Goal: Download file/media

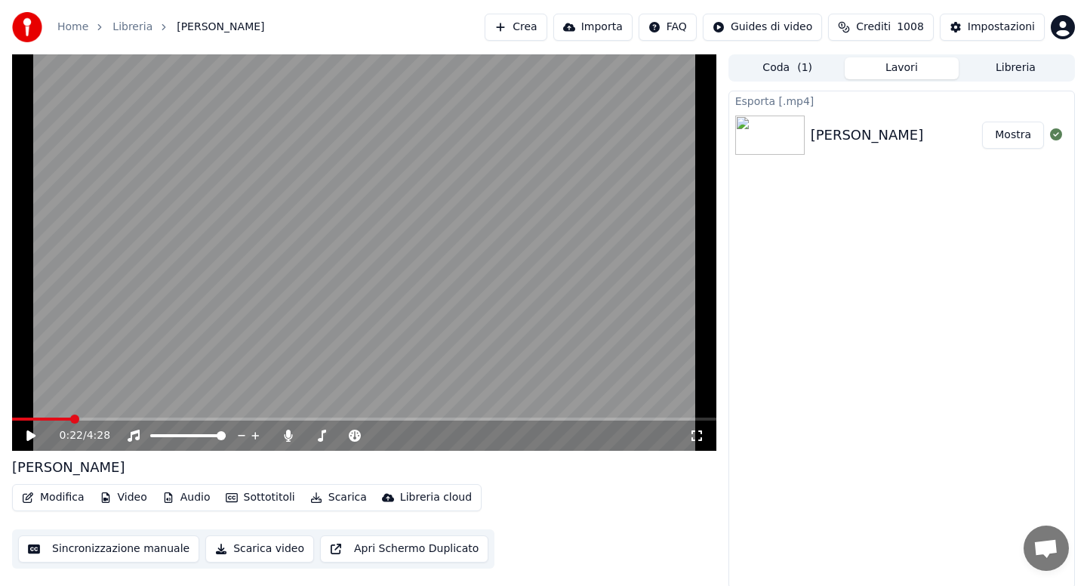
click at [994, 69] on button "Libreria" at bounding box center [1015, 68] width 114 height 22
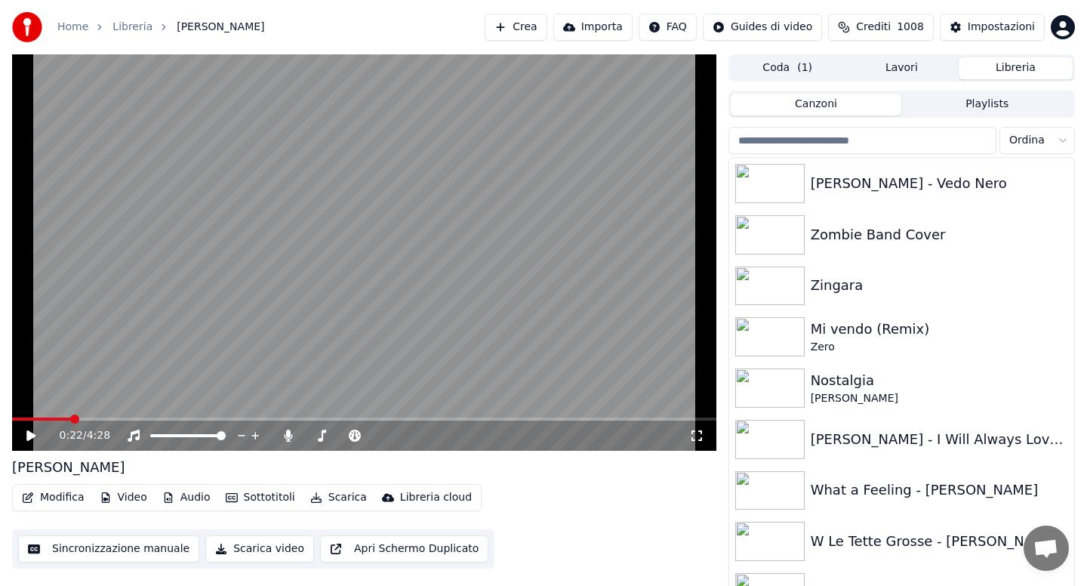
click at [1052, 143] on html "Home Libreria [PERSON_NAME] Amori Crea Importa FAQ Guides di video Crediti 1008…" at bounding box center [543, 293] width 1087 height 586
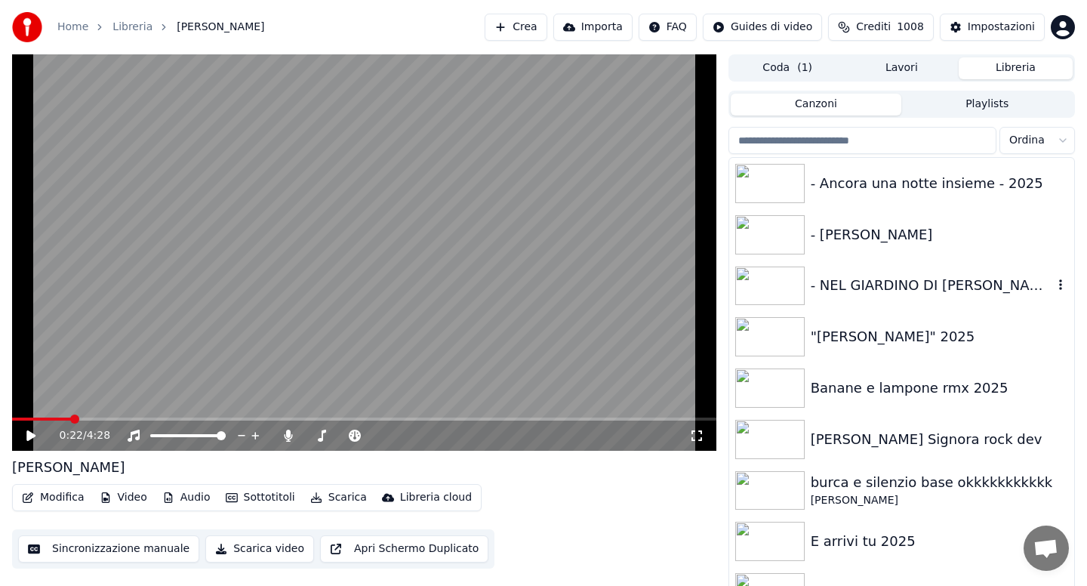
click at [883, 279] on div "- NEL GIARDINO DI [PERSON_NAME]" at bounding box center [931, 285] width 242 height 21
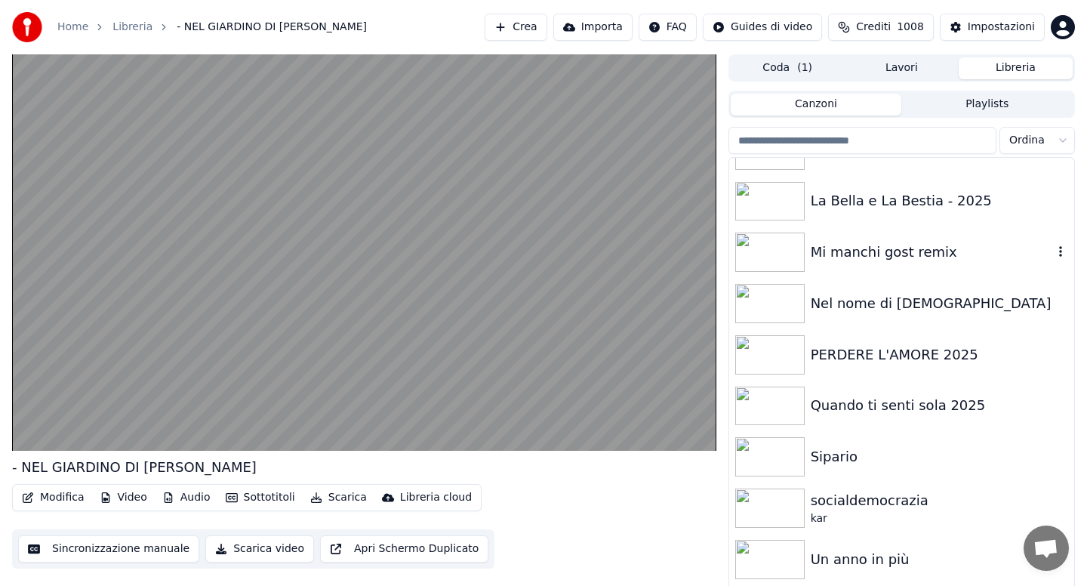
scroll to position [755, 0]
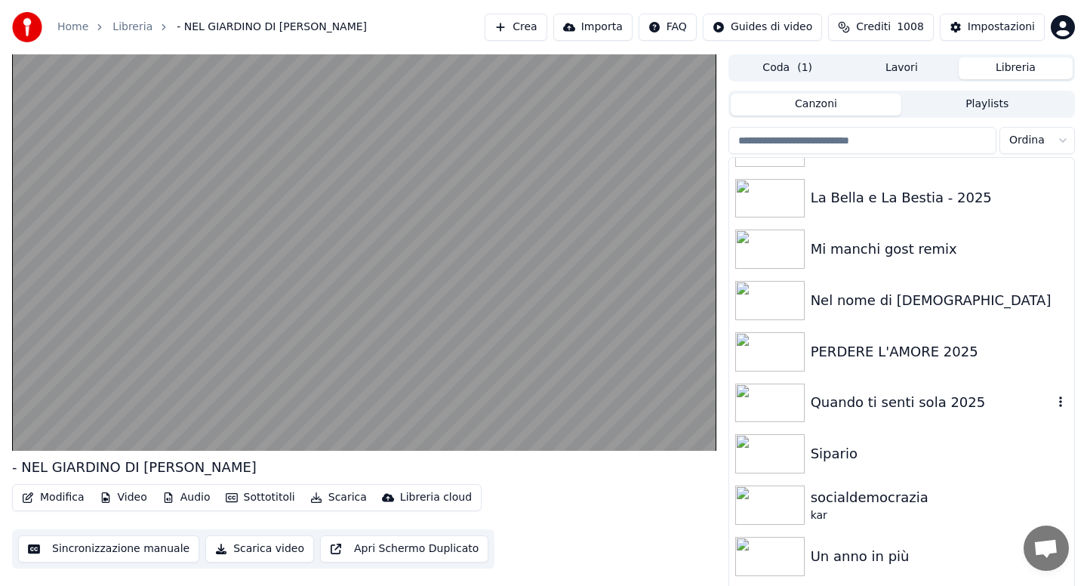
click at [872, 399] on div "Quando ti senti sola 2025" at bounding box center [931, 402] width 242 height 21
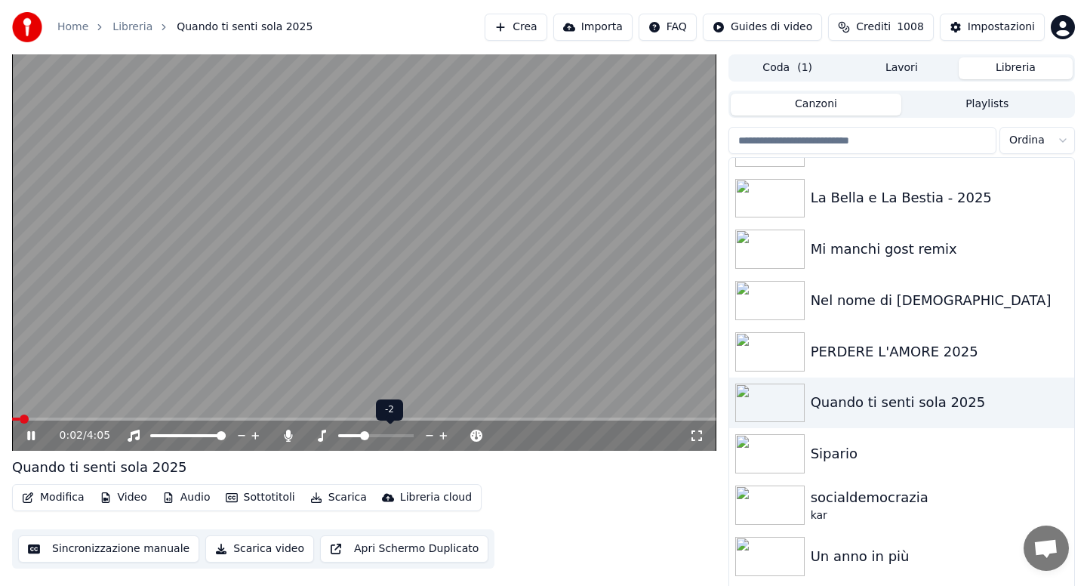
click at [360, 435] on span at bounding box center [364, 435] width 9 height 9
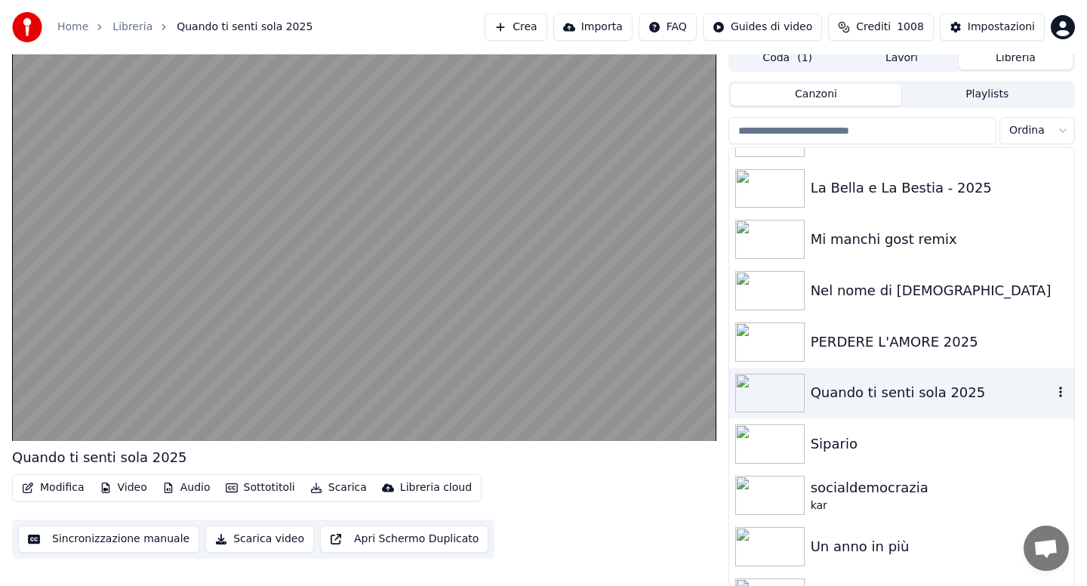
scroll to position [11, 0]
click at [872, 405] on div "Quando ti senti sola 2025" at bounding box center [901, 392] width 345 height 51
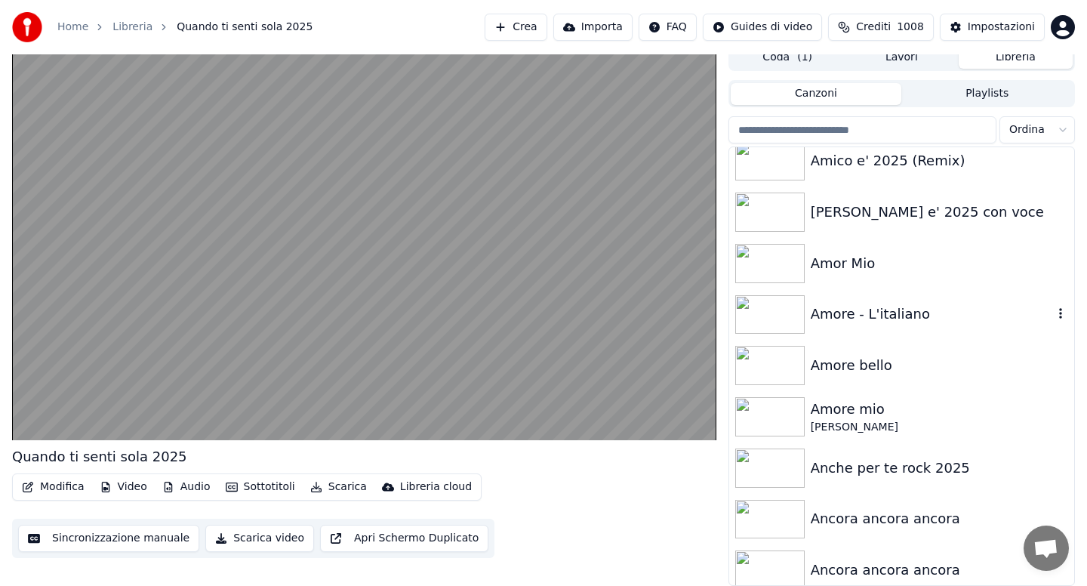
scroll to position [4588, 0]
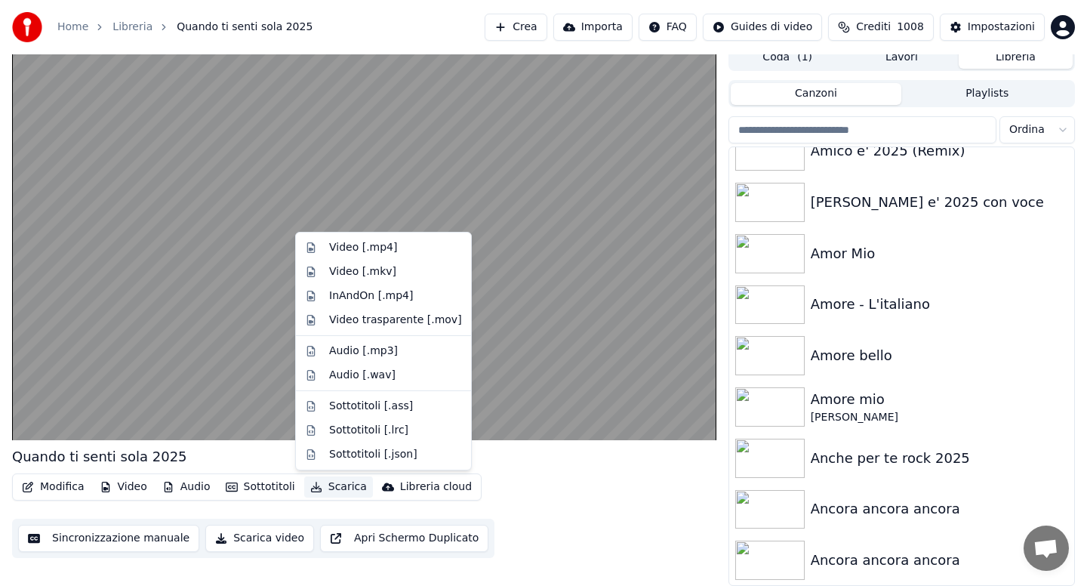
click at [330, 490] on button "Scarica" at bounding box center [338, 486] width 69 height 21
click at [357, 247] on div "Video [.mp4]" at bounding box center [363, 247] width 68 height 15
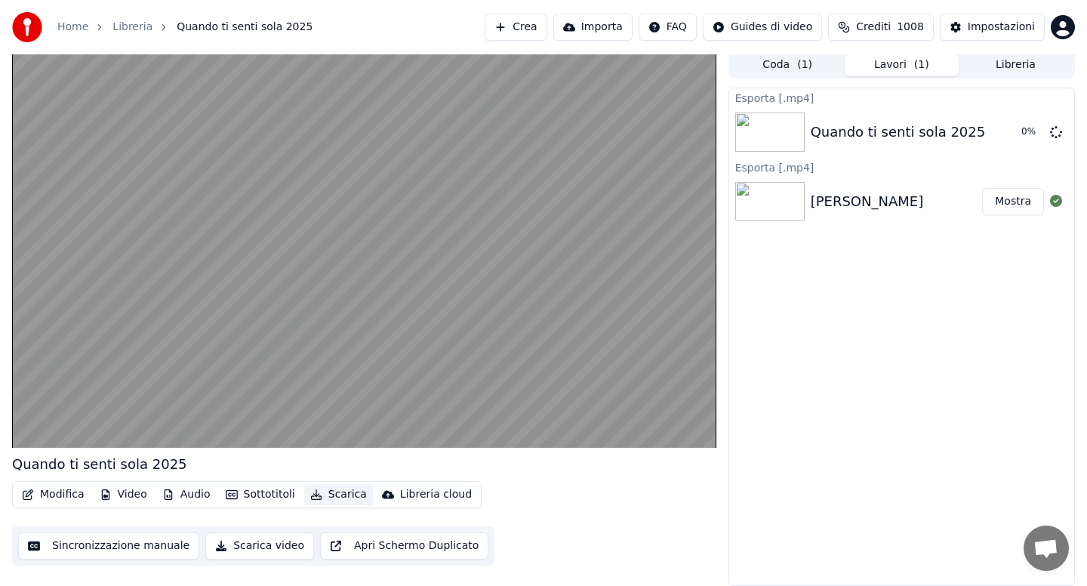
scroll to position [3, 0]
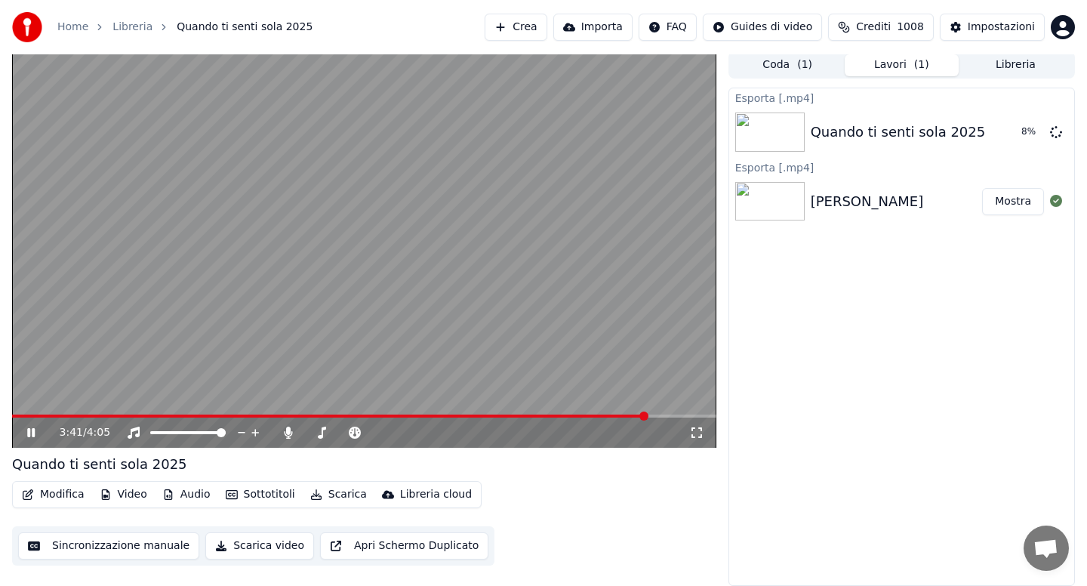
click at [1008, 64] on button "Libreria" at bounding box center [1015, 65] width 114 height 22
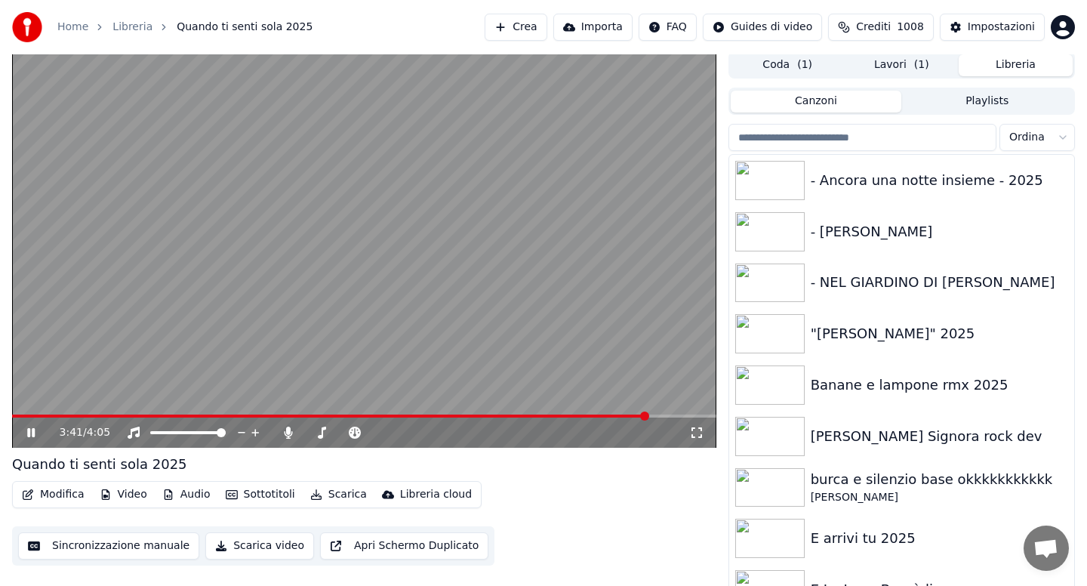
click at [1040, 137] on html "Home Libreria Quando ti senti sola 2025 Crea Importa FAQ Guides di video Credit…" at bounding box center [543, 290] width 1087 height 586
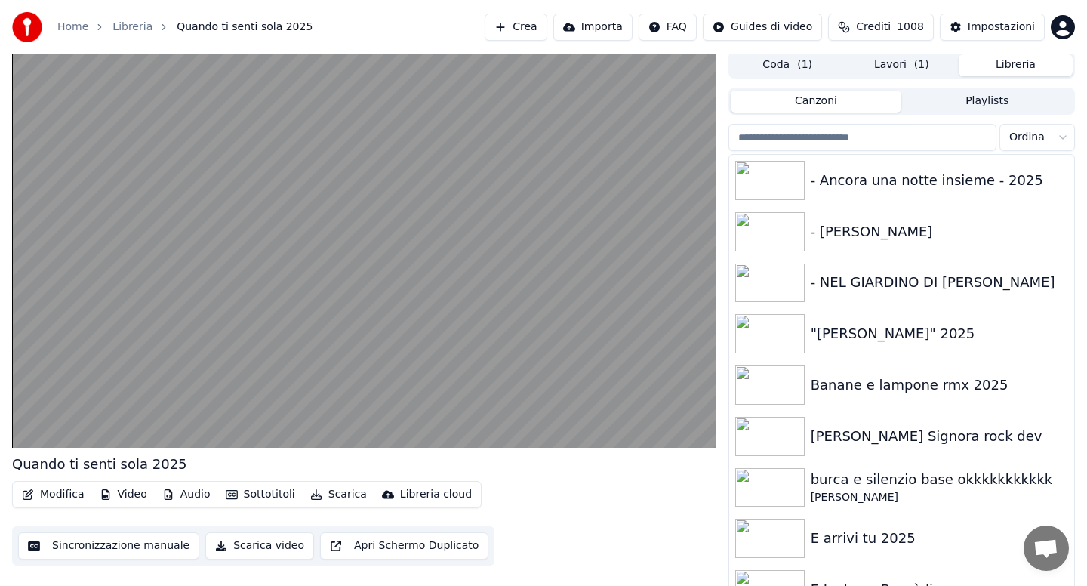
click at [1050, 145] on html "Home Libreria Quando ti senti sola 2025 Crea Importa FAQ Guides di video Credit…" at bounding box center [543, 290] width 1087 height 586
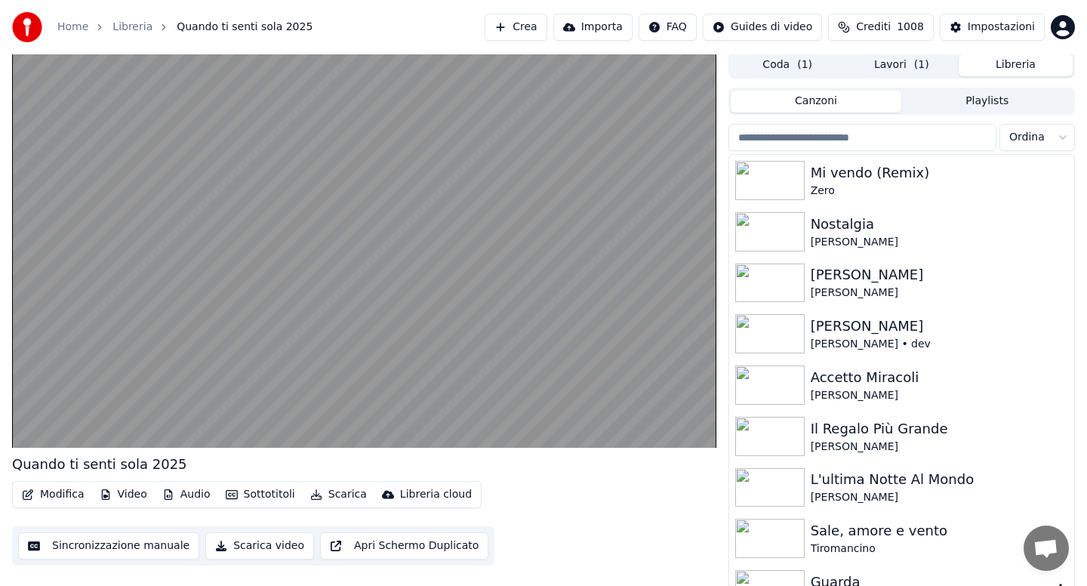
click at [839, 566] on div "Guarda The [PERSON_NAME]" at bounding box center [901, 589] width 345 height 51
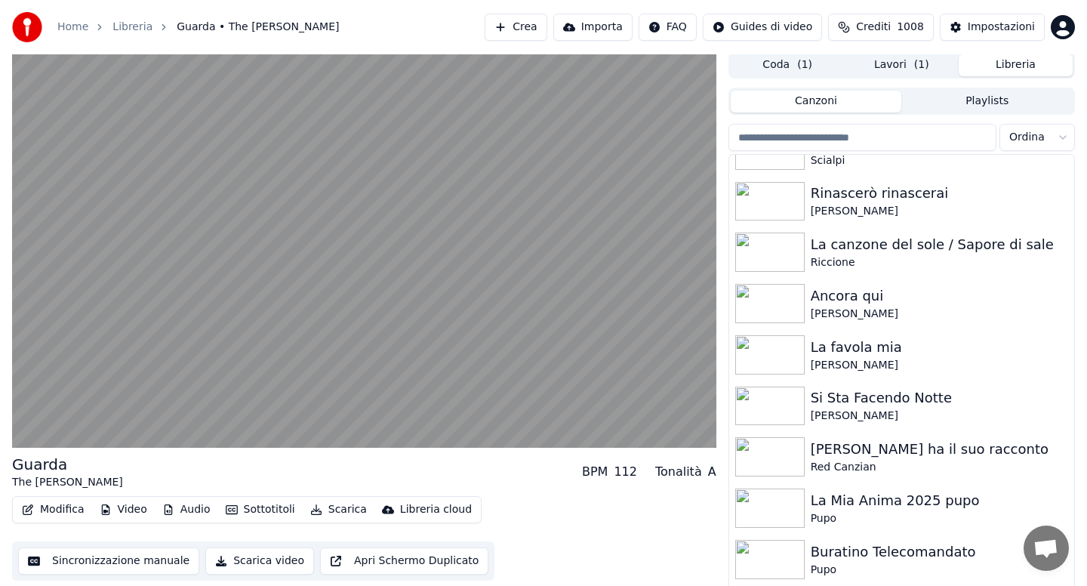
scroll to position [845, 0]
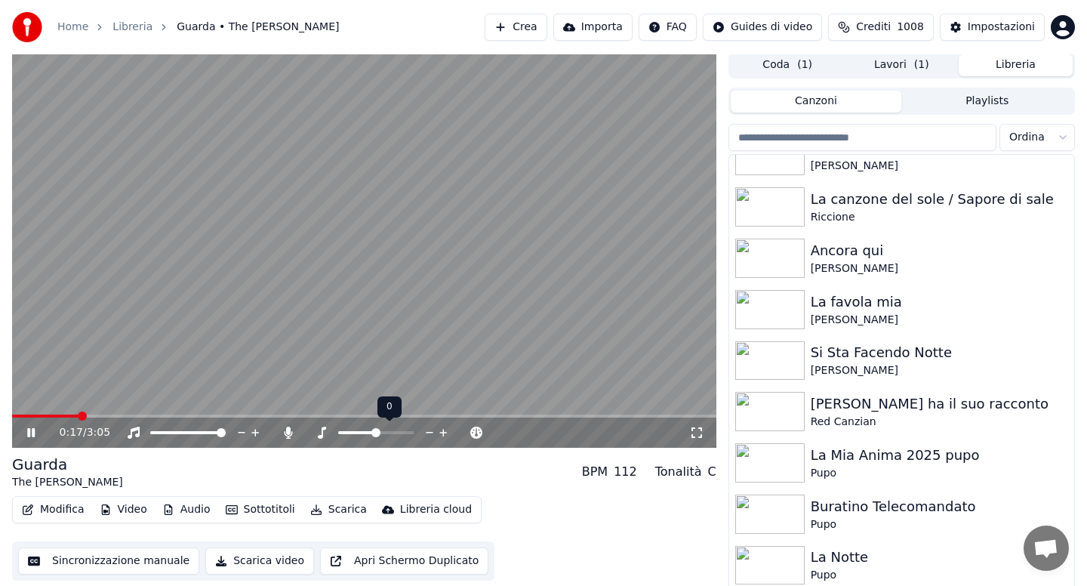
click at [378, 432] on span at bounding box center [375, 432] width 9 height 9
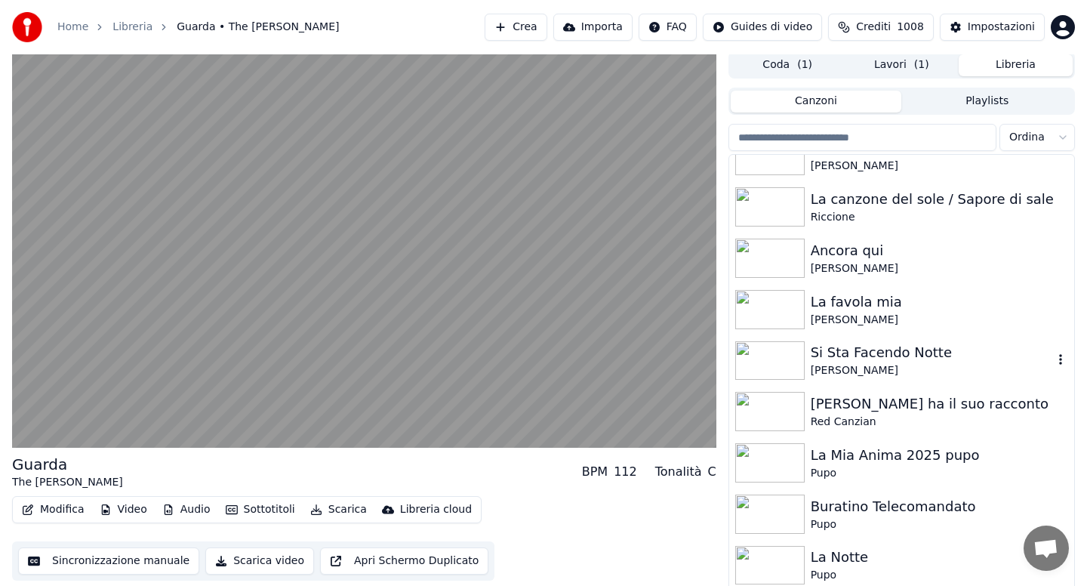
click at [850, 365] on div "[PERSON_NAME]" at bounding box center [931, 370] width 242 height 15
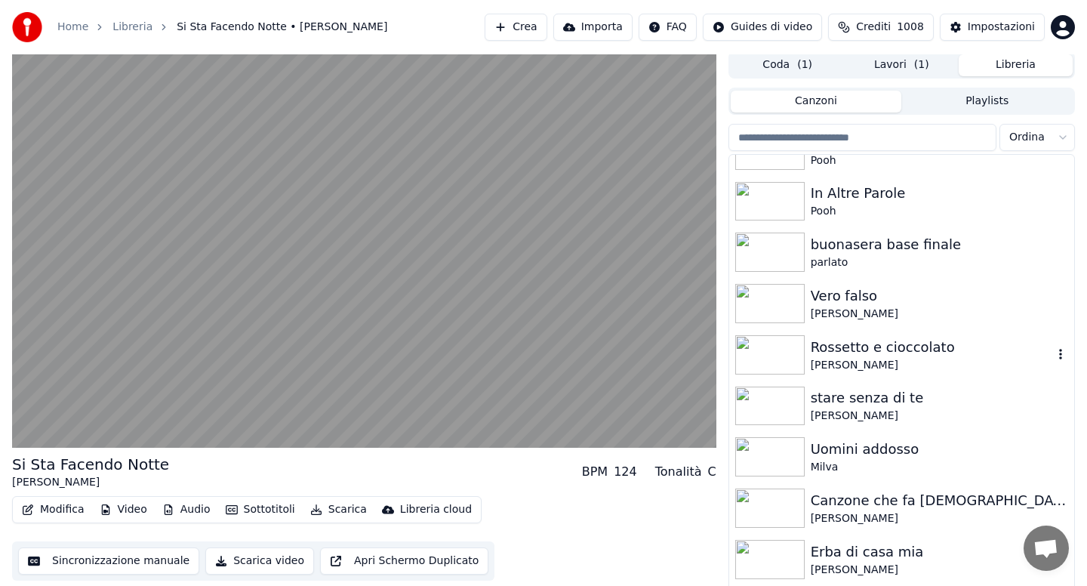
scroll to position [1509, 0]
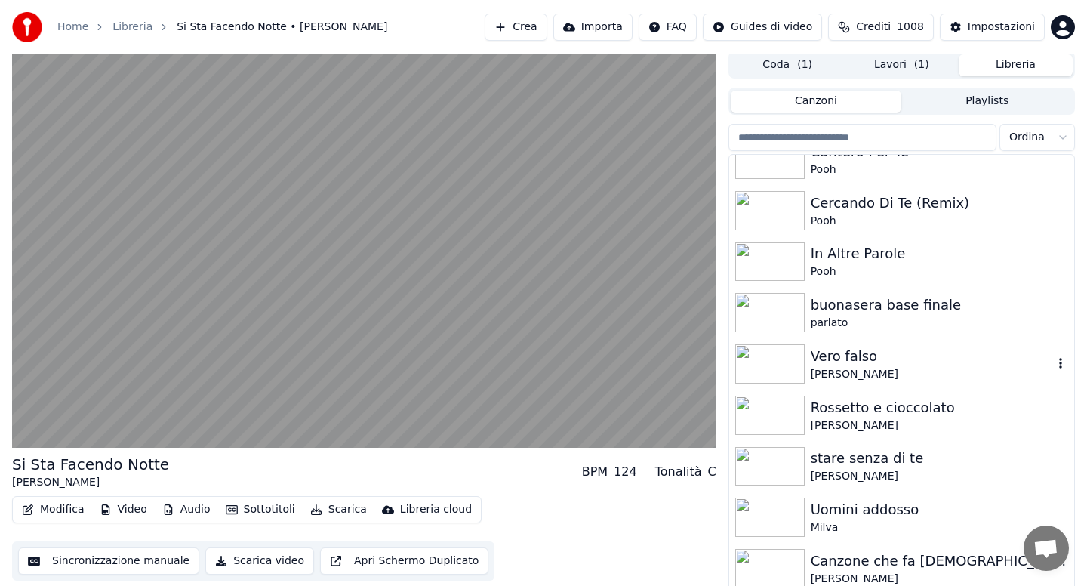
click at [850, 365] on div "Vero falso" at bounding box center [931, 356] width 242 height 21
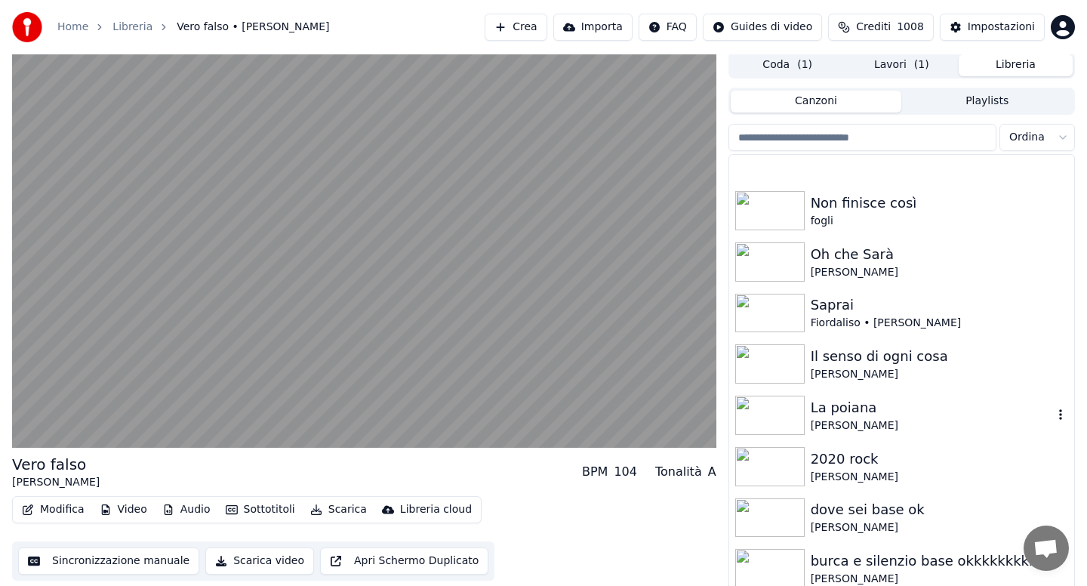
scroll to position [3079, 0]
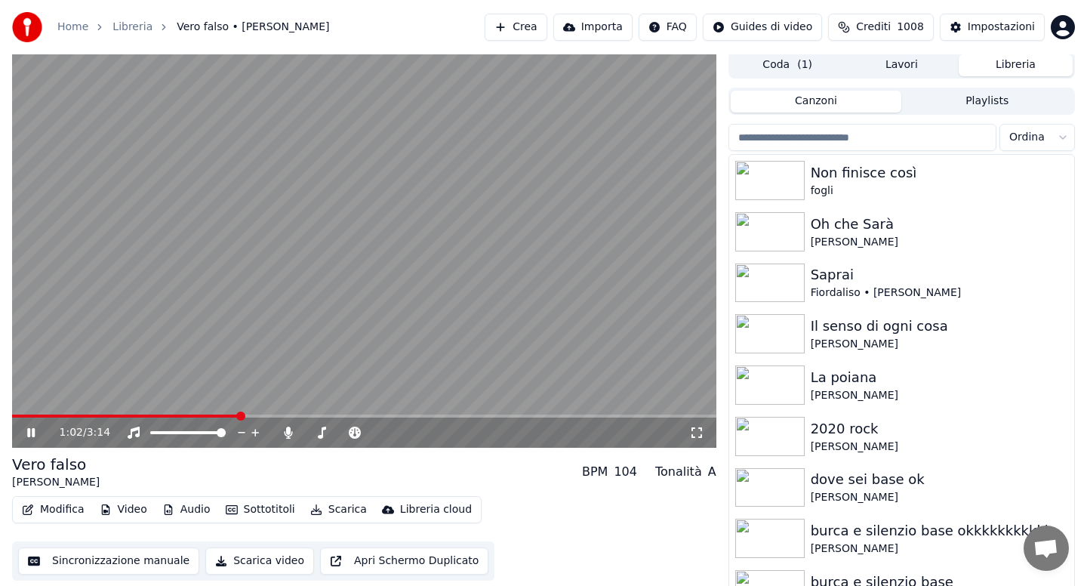
click at [336, 511] on button "Scarica" at bounding box center [338, 509] width 69 height 21
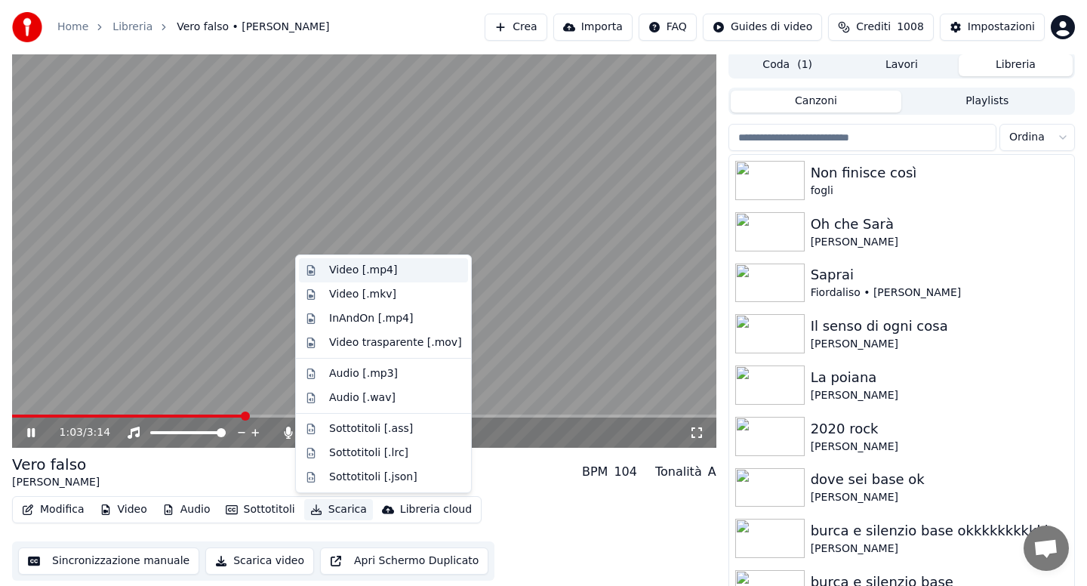
click at [352, 269] on div "Video [.mp4]" at bounding box center [363, 270] width 68 height 15
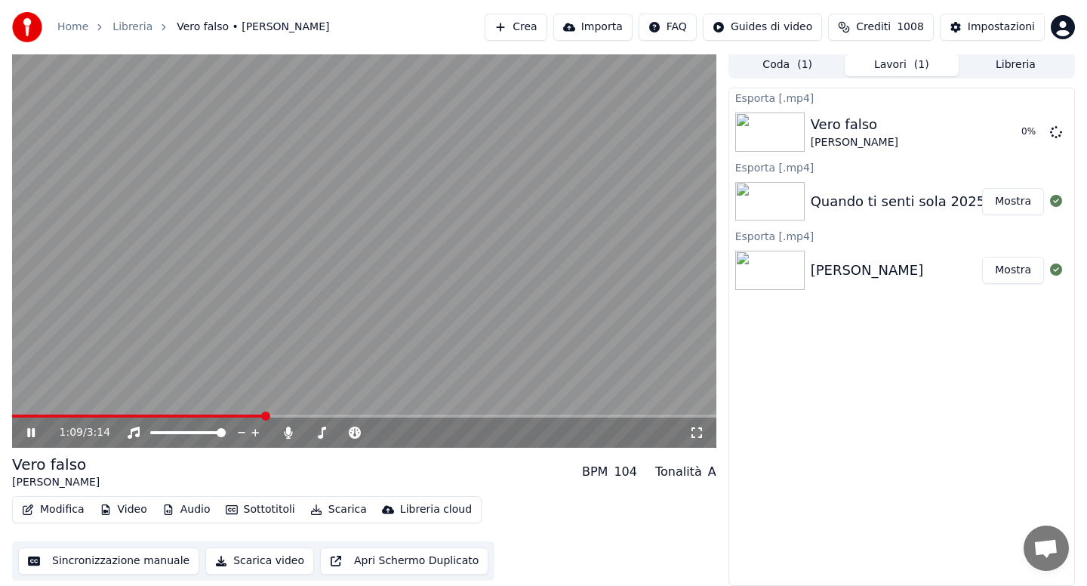
click at [32, 433] on icon at bounding box center [41, 432] width 35 height 12
